Goal: Task Accomplishment & Management: Manage account settings

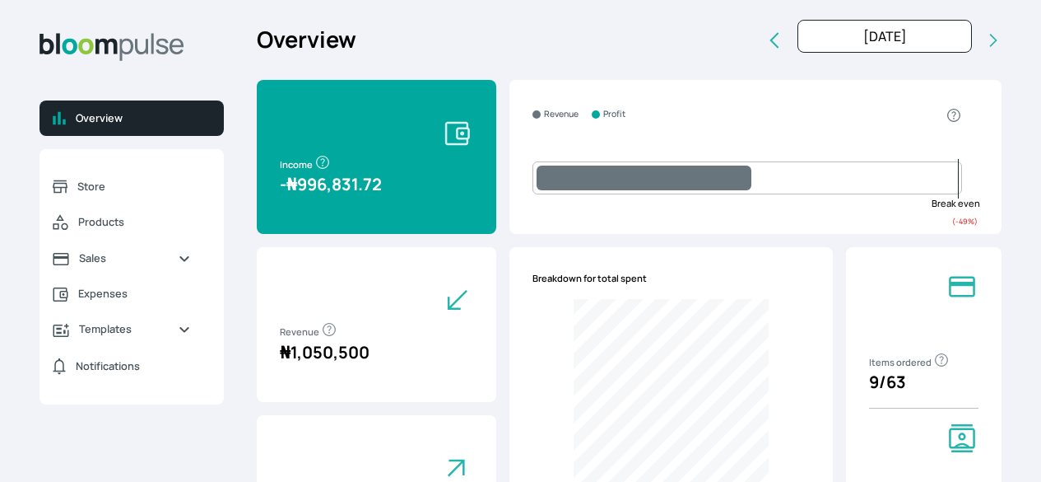
select select "2025"
click at [165, 266] on span "Sales" at bounding box center [122, 258] width 86 height 16
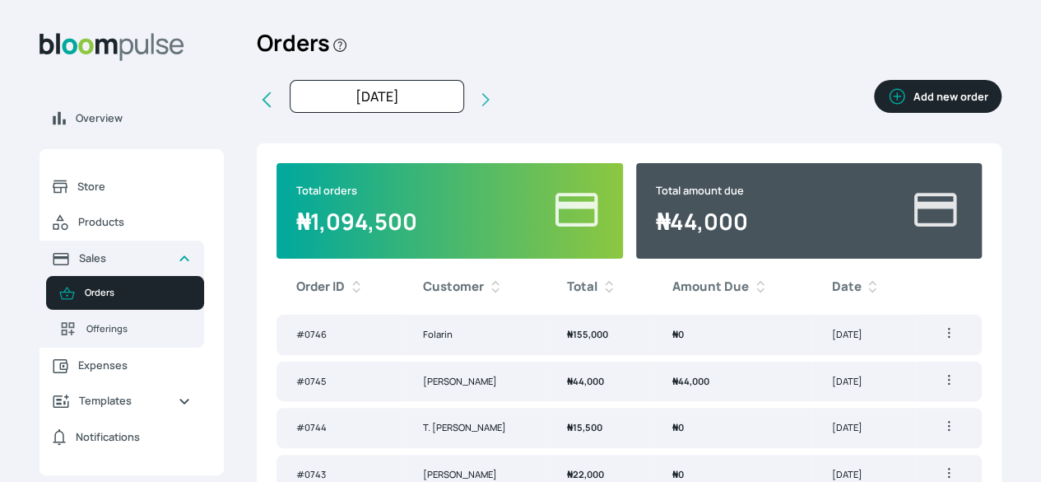
click at [874, 111] on button "Add new order" at bounding box center [938, 96] width 128 height 33
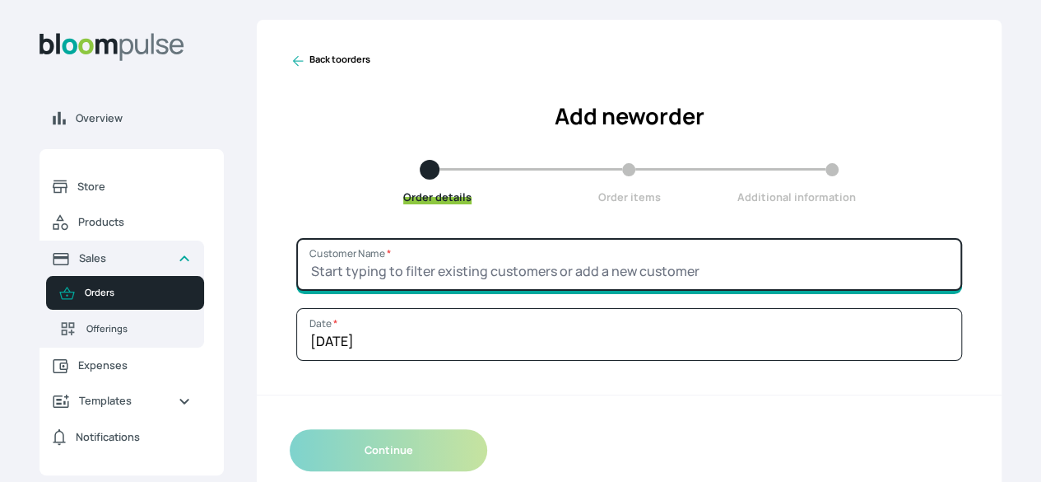
click at [584, 291] on input "Customer Name *" at bounding box center [629, 264] width 666 height 53
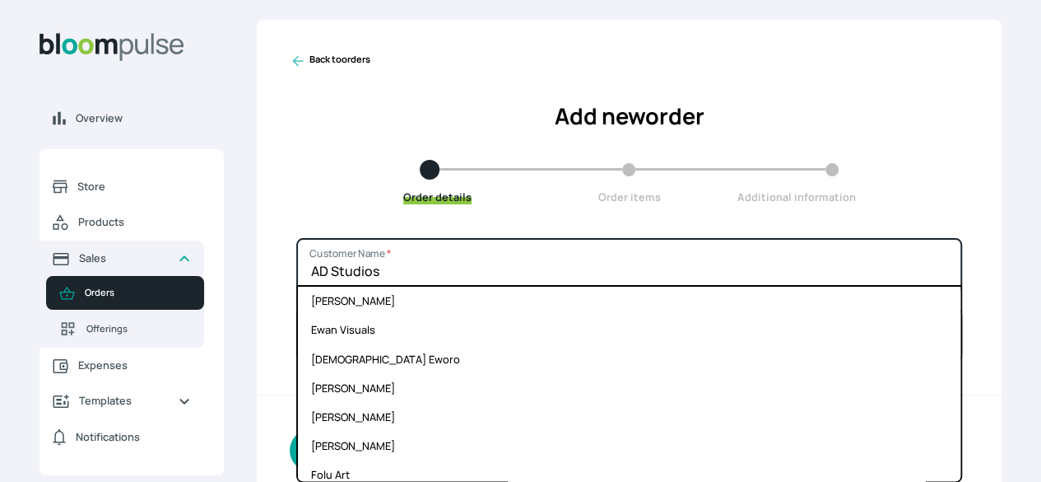
type input "AD Studios"
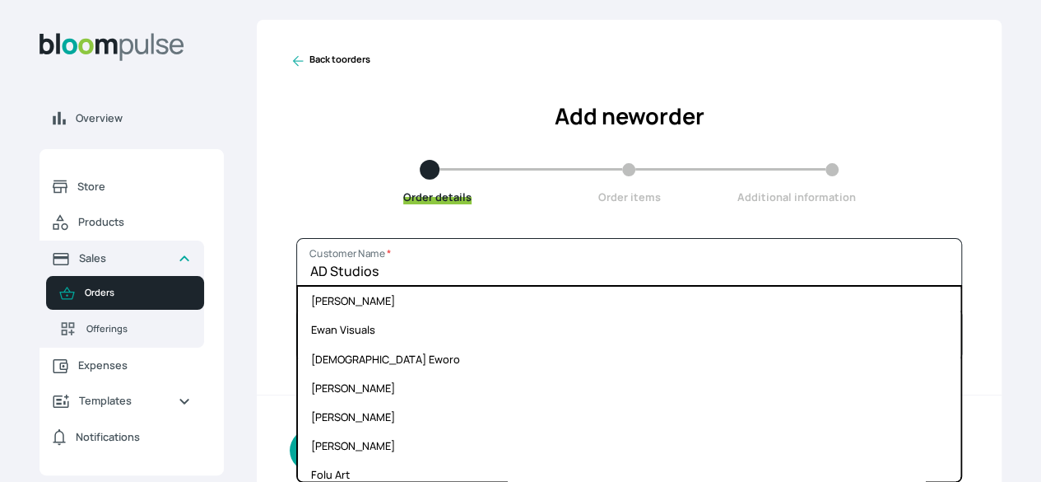
click at [840, 191] on div "Order details Order items Additional information" at bounding box center [629, 182] width 679 height 45
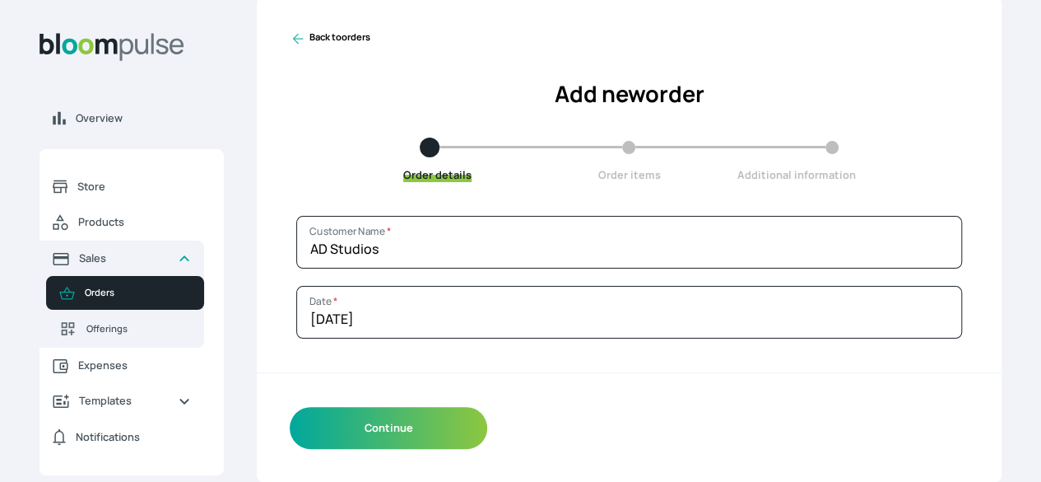
scroll to position [50, 0]
click at [487, 433] on button "Continue" at bounding box center [389, 428] width 198 height 42
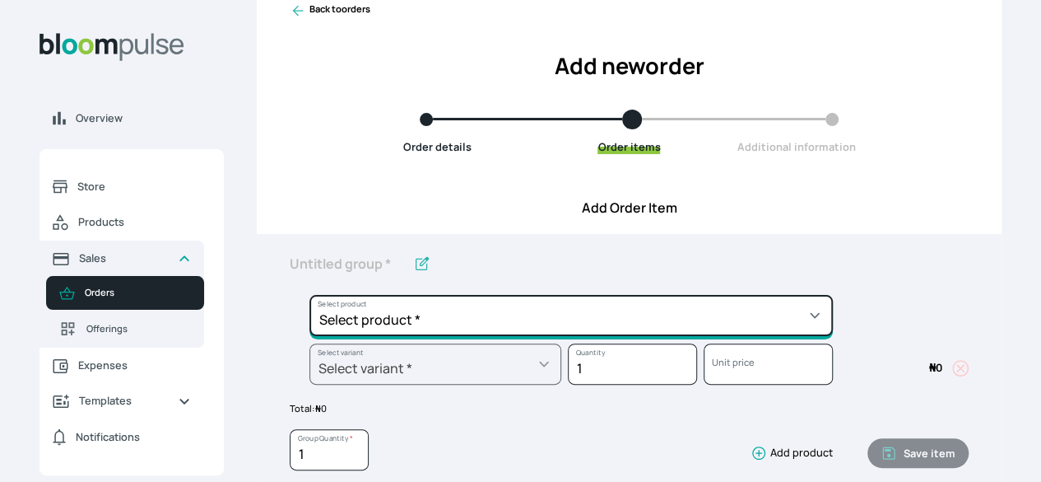
click at [745, 336] on select "Select product * Big Frame (Black) Canvas Print Canvas Stretching Certificate P…" at bounding box center [571, 315] width 524 height 41
select select "5fa67804-61d7-459d-93b4-9e8949636f1b"
click at [402, 323] on select "Select product * Big Frame (Black) Canvas Print Canvas Stretching Certificate P…" at bounding box center [571, 315] width 524 height 41
type input "Gallery Frame - Black"
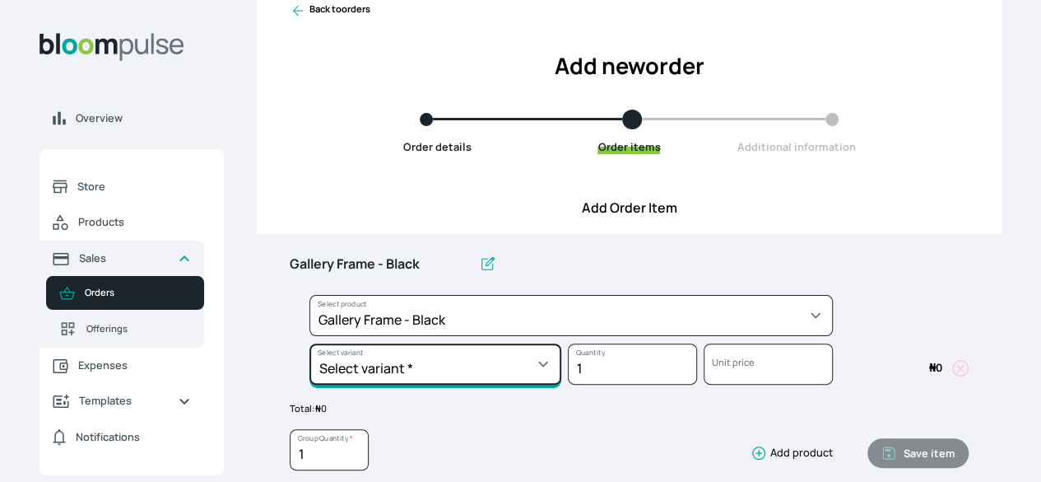
click at [552, 384] on select "Select variant * 10 by 10 10 by 12 10 by 13 10 by 15 10 by 16 11 by 12 11 by 14…" at bounding box center [435, 363] width 252 height 41
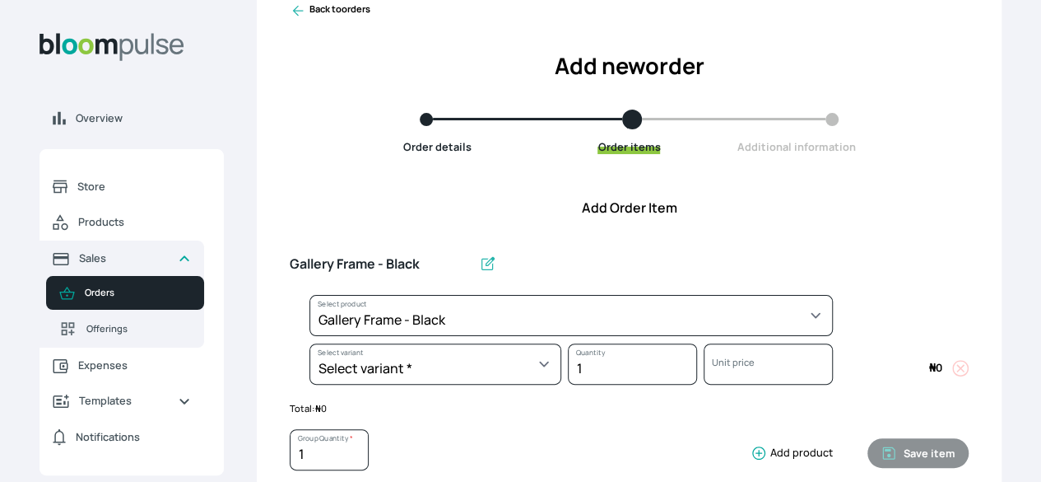
click at [974, 63] on div "Overview Store Products Sales Orders Offerings Expenses Templates Notifications…" at bounding box center [520, 191] width 1041 height 482
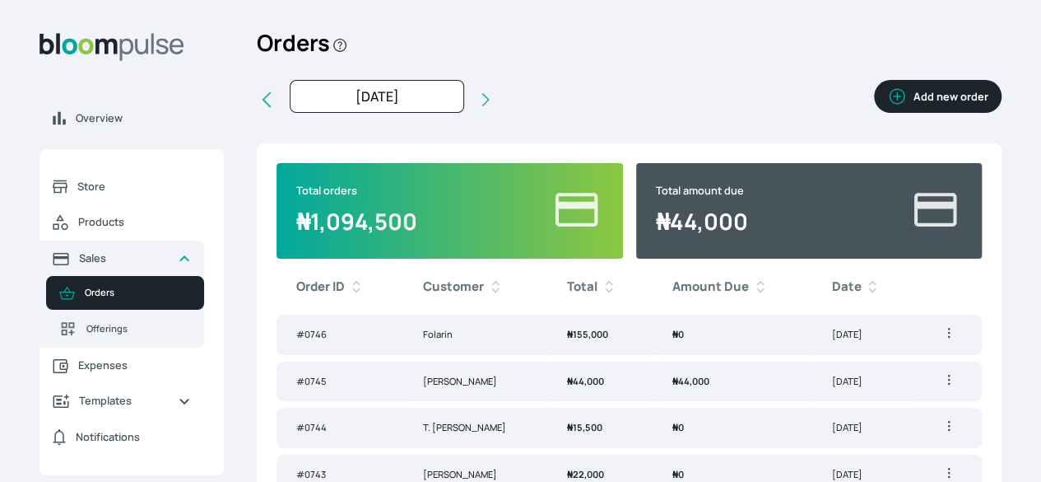
click at [495, 402] on td "[PERSON_NAME]" at bounding box center [475, 381] width 144 height 40
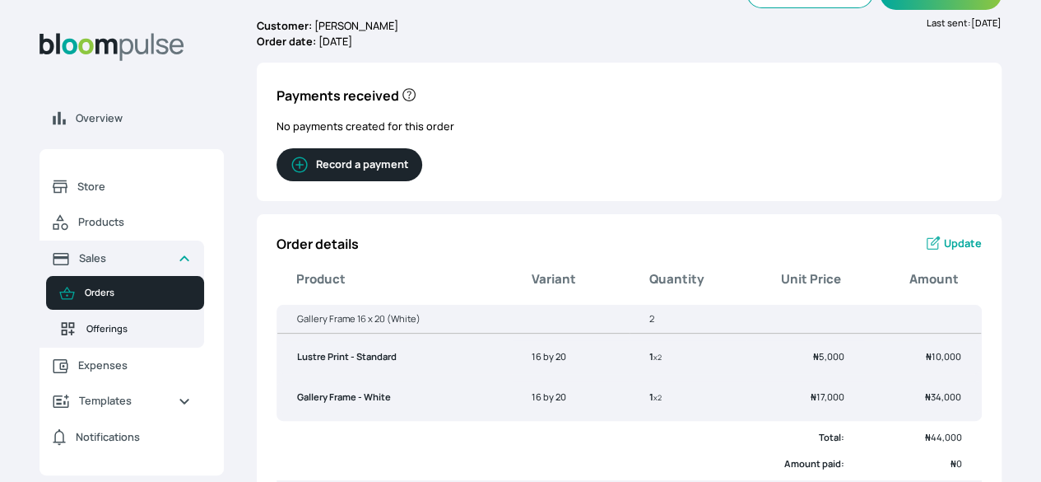
scroll to position [64, 0]
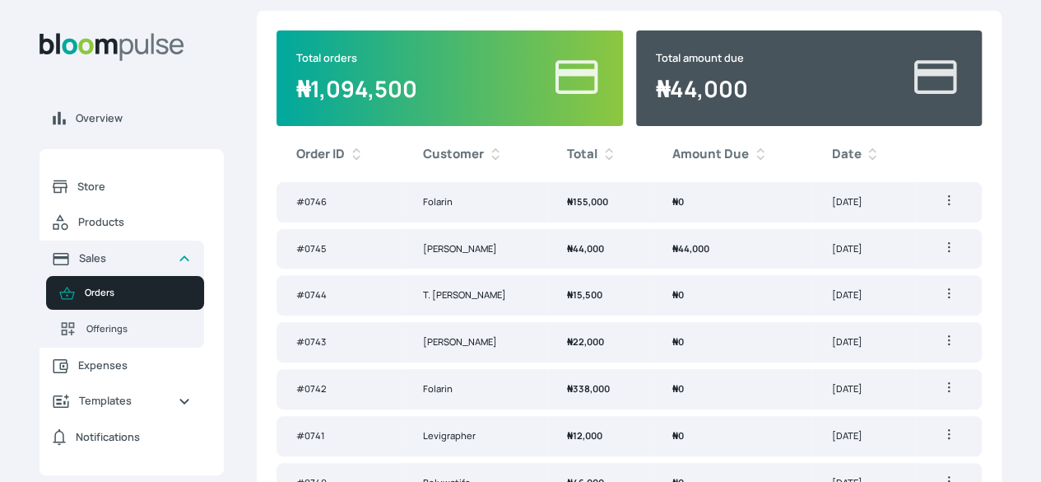
scroll to position [133, 0]
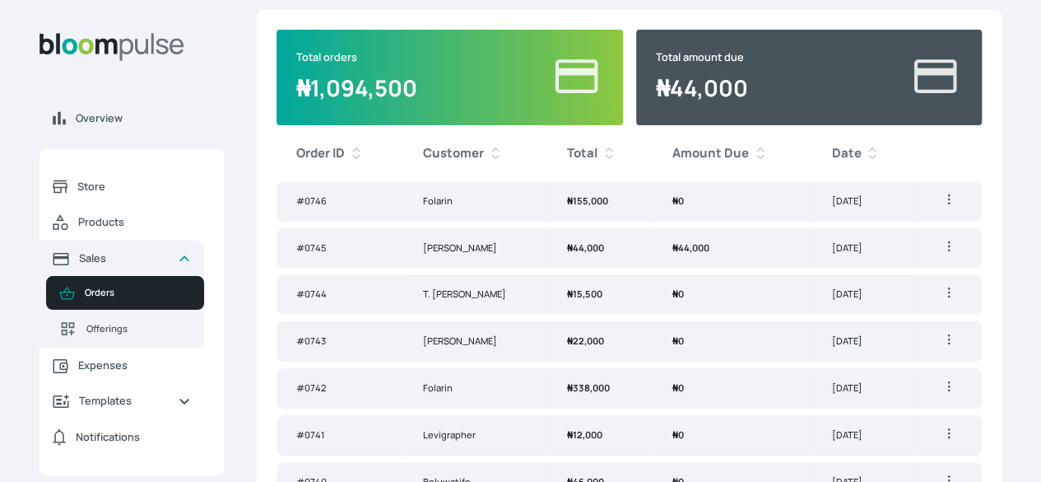
click at [941, 254] on icon "button" at bounding box center [949, 246] width 16 height 16
click at [830, 295] on ul "Generate invoice Delete" at bounding box center [889, 294] width 145 height 72
click at [678, 268] on td "₦ 44,000" at bounding box center [733, 248] width 160 height 40
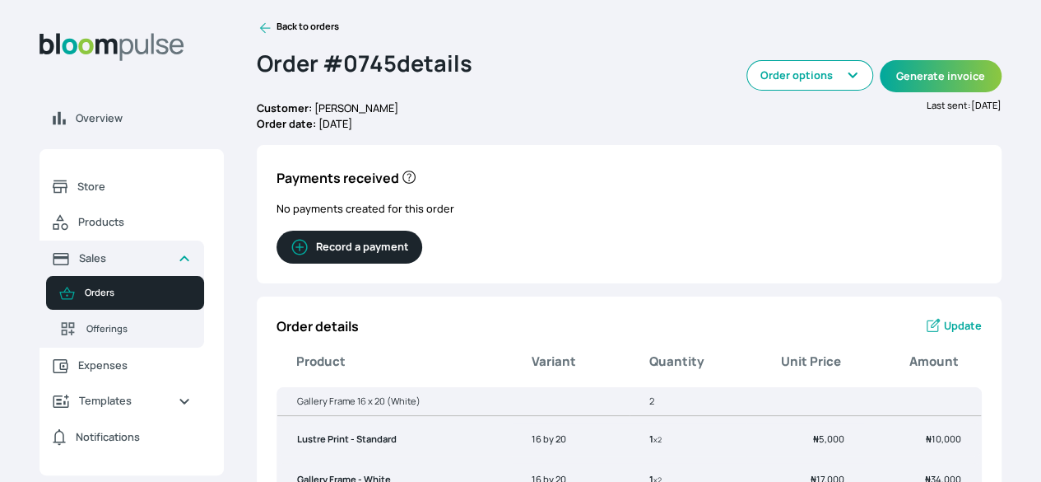
click at [422, 256] on button "Record a payment" at bounding box center [350, 246] width 146 height 33
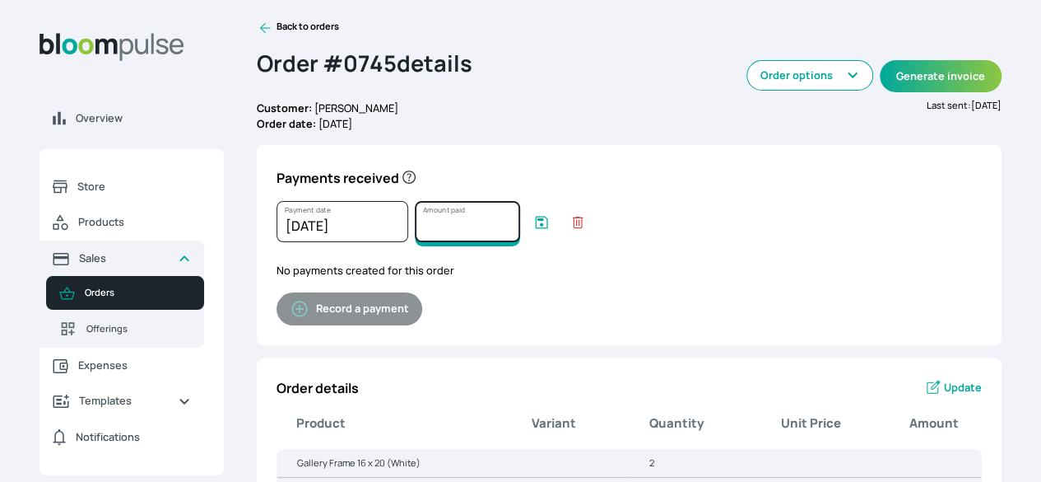
click at [520, 230] on input "Amount paid" at bounding box center [467, 221] width 105 height 41
type input "44000"
click at [548, 228] on icon "submit" at bounding box center [542, 222] width 12 height 12
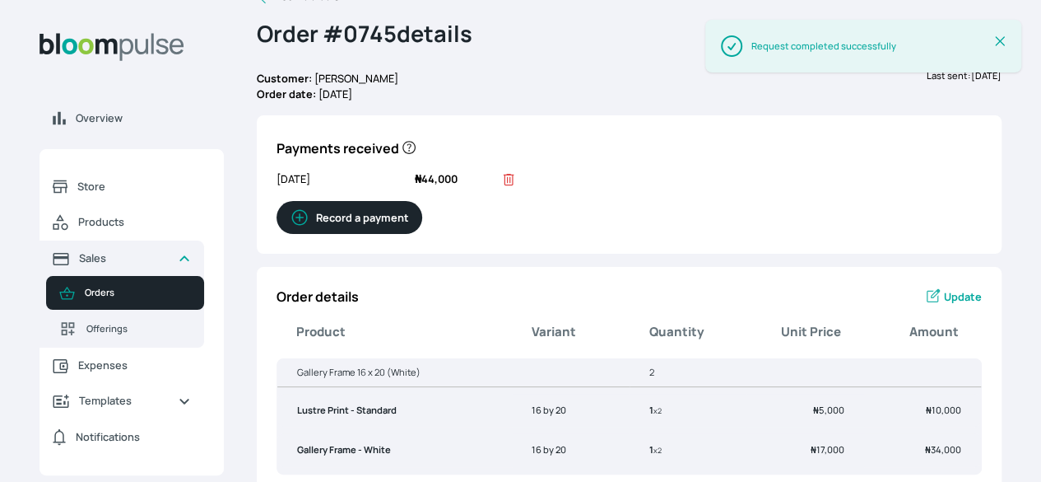
scroll to position [16, 0]
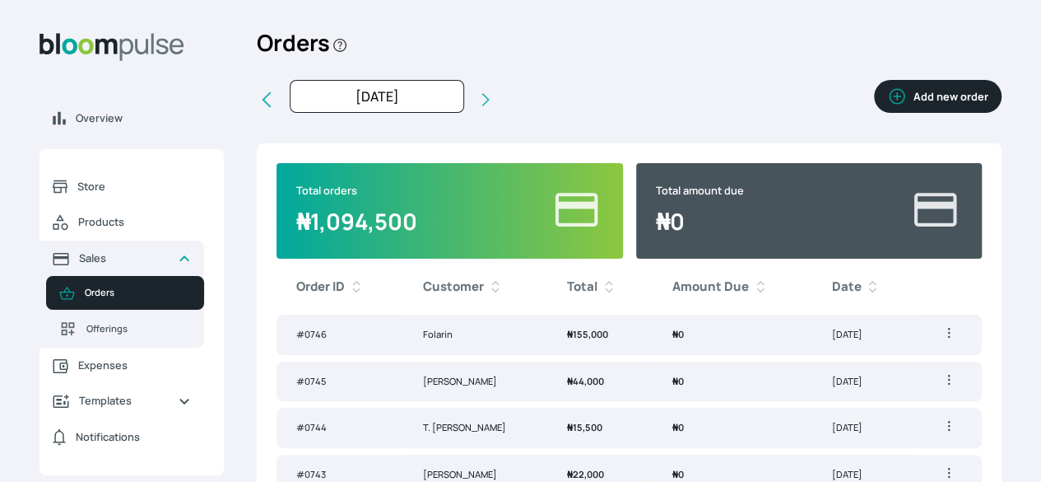
click at [191, 300] on span "Orders" at bounding box center [138, 293] width 106 height 14
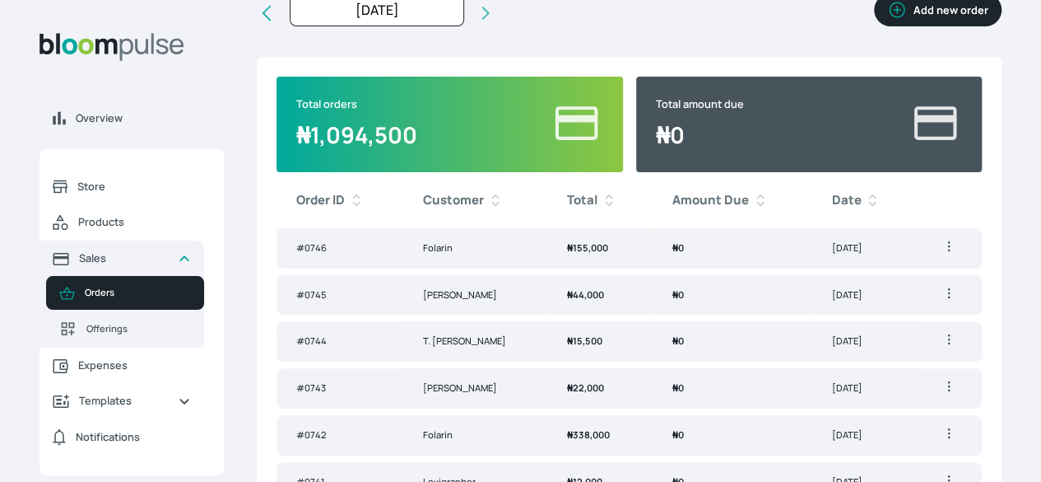
scroll to position [97, 0]
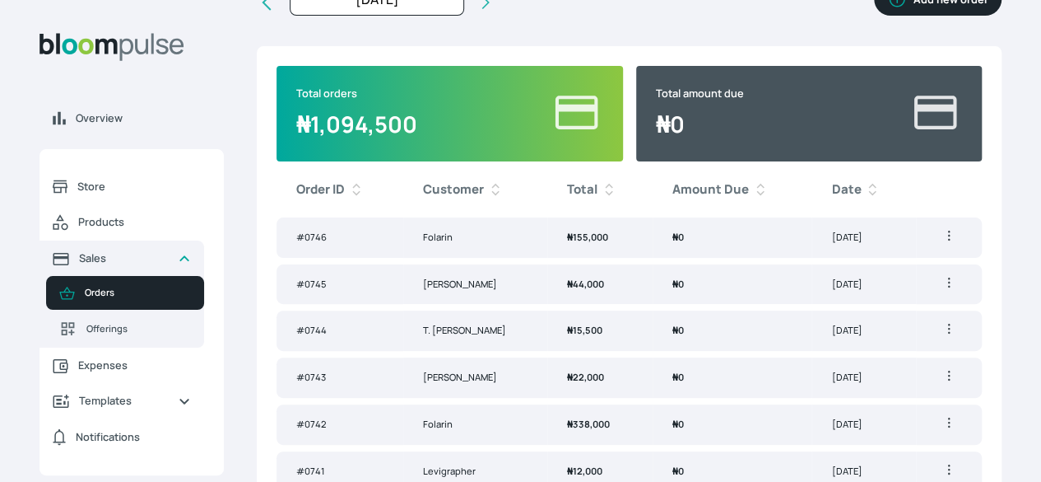
click at [858, 305] on td "[DATE]" at bounding box center [864, 284] width 105 height 40
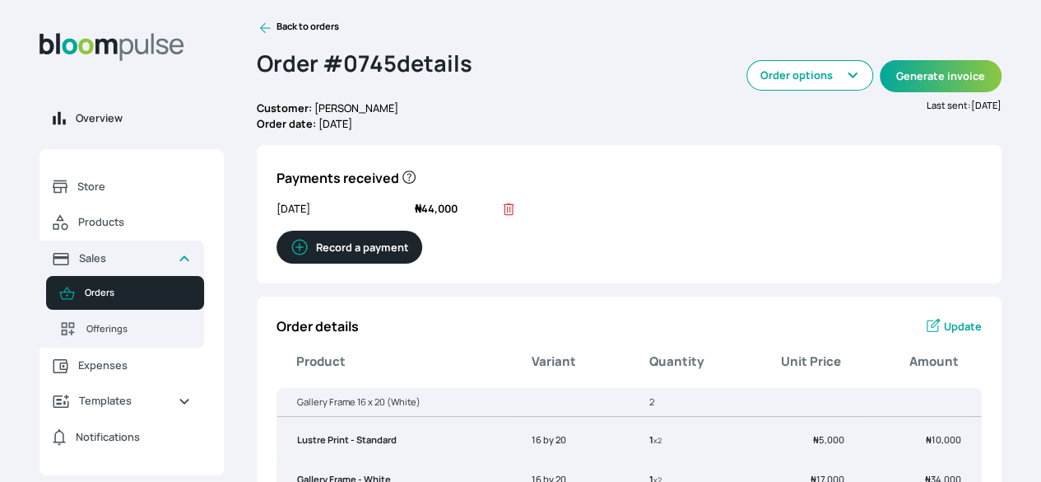
click at [176, 126] on span "Overview" at bounding box center [143, 118] width 135 height 16
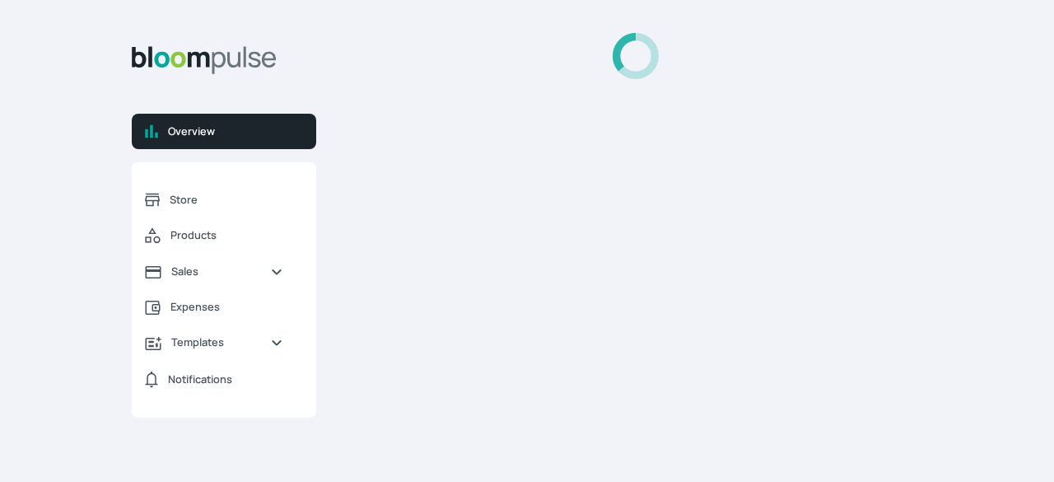
select select "2025"
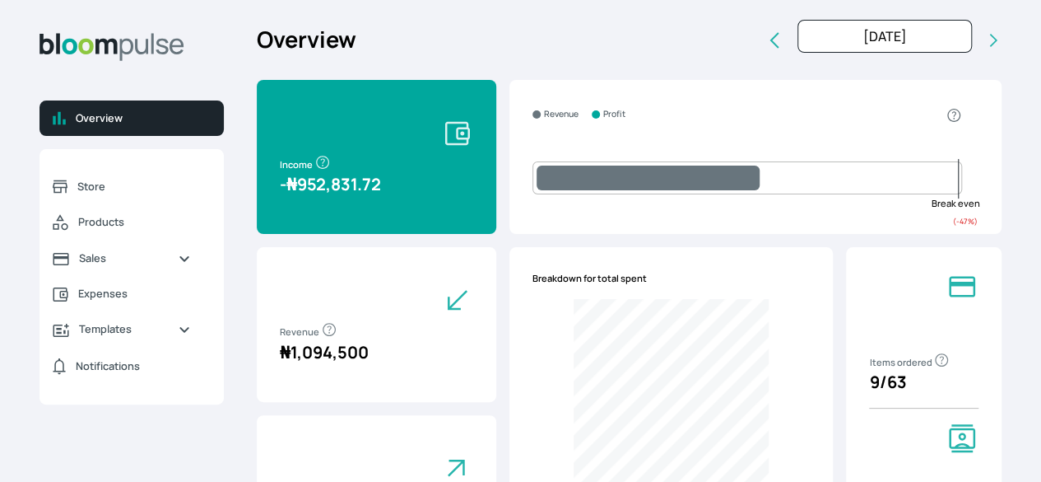
click at [933, 369] on icon "button" at bounding box center [941, 360] width 16 height 18
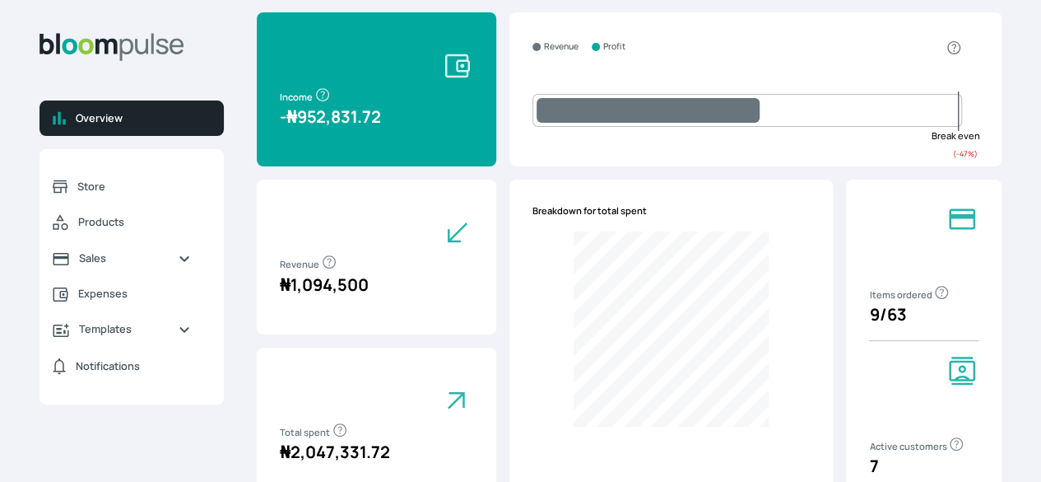
scroll to position [67, 0]
